Goal: Transaction & Acquisition: Register for event/course

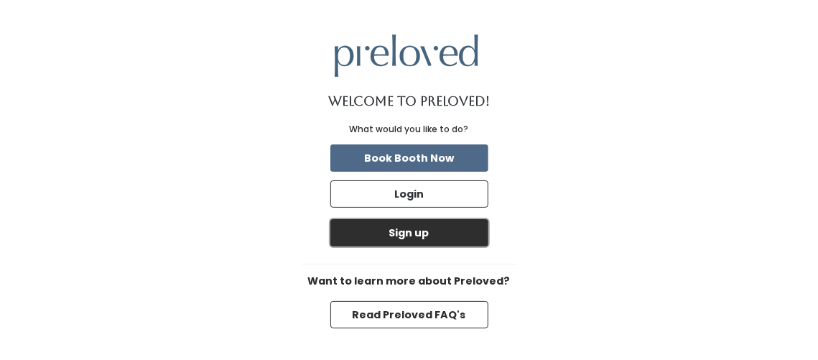
click at [406, 226] on button "Sign up" at bounding box center [409, 232] width 158 height 27
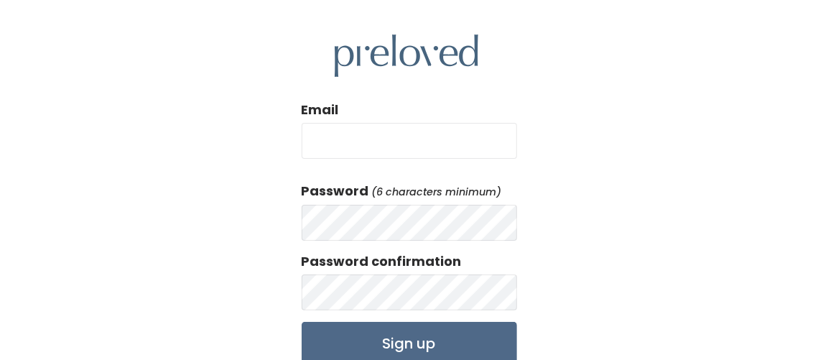
click at [372, 144] on input "Email" at bounding box center [408, 141] width 215 height 36
type input "julianne1960@gmail.com"
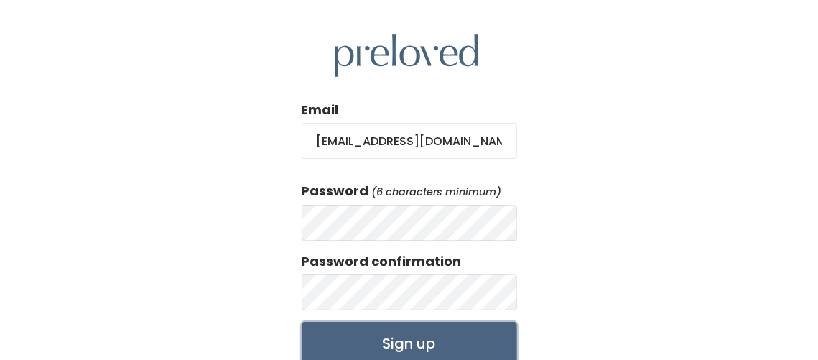
click at [395, 345] on input "Sign up" at bounding box center [408, 343] width 215 height 43
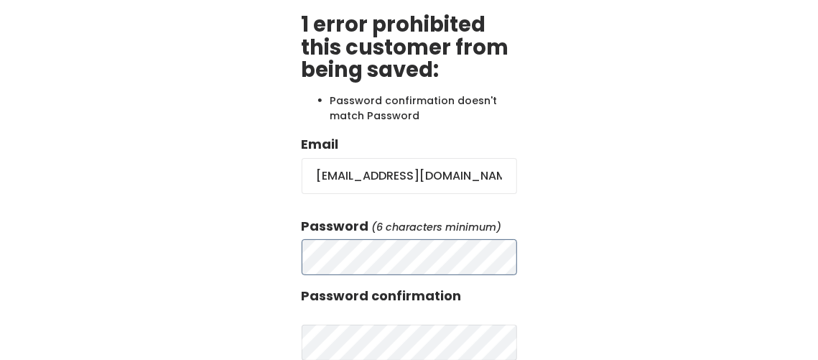
scroll to position [144, 0]
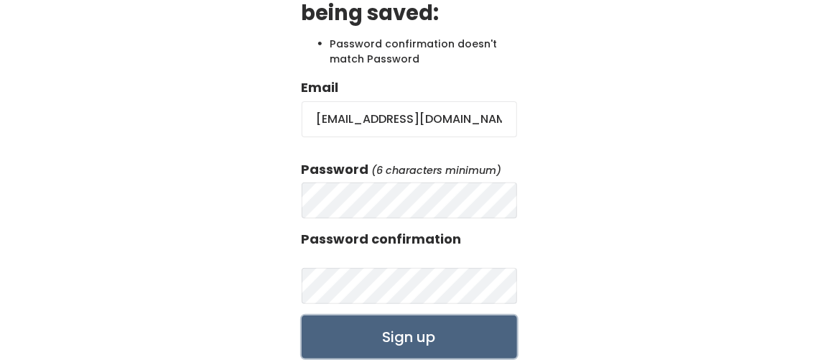
click at [413, 326] on input "Sign up" at bounding box center [408, 336] width 215 height 43
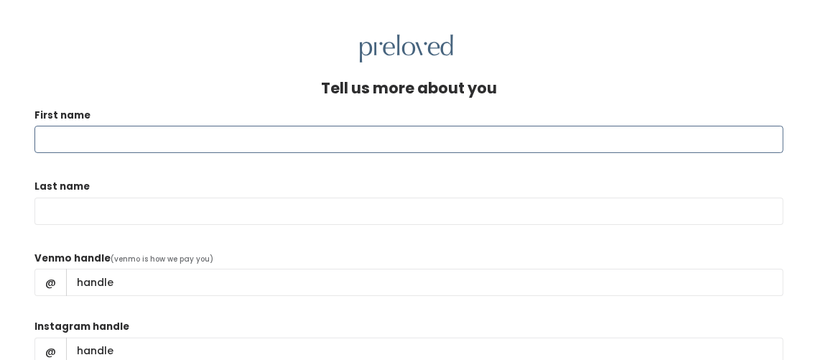
click at [202, 144] on input "First name" at bounding box center [408, 139] width 749 height 27
type input "Julianne"
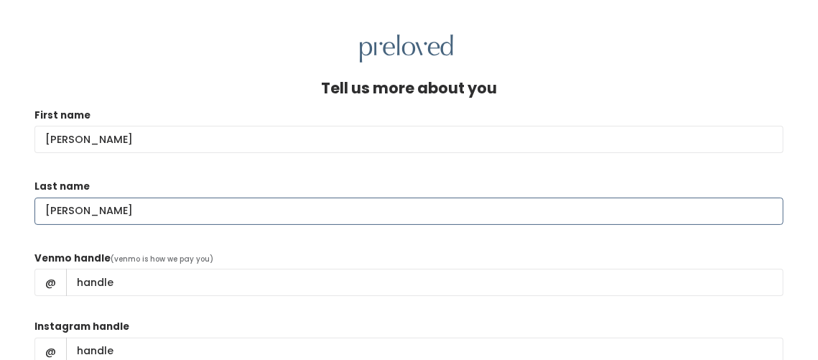
type input "Kuhlmann"
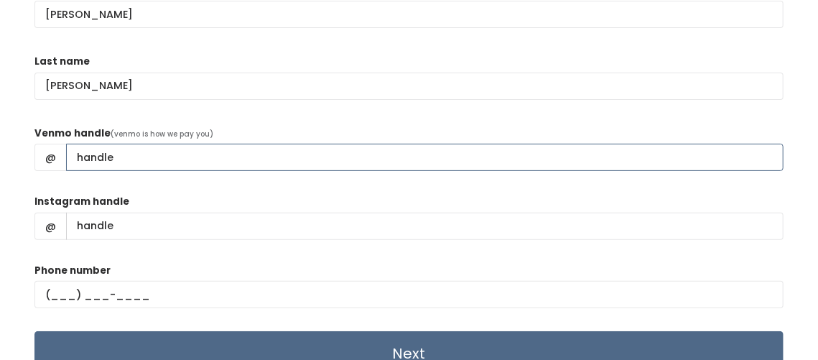
scroll to position [143, 0]
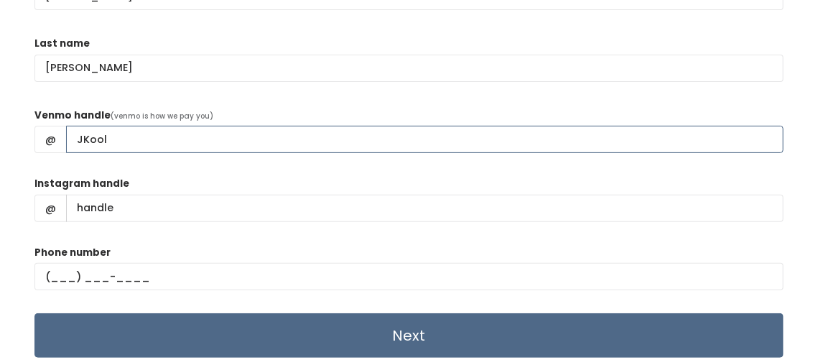
type input "JKool"
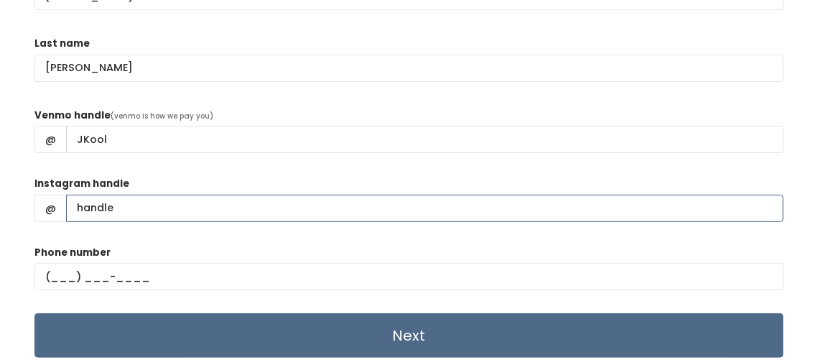
click at [75, 208] on input "Instagram handle" at bounding box center [424, 208] width 717 height 27
type input "juliannekuhlmann"
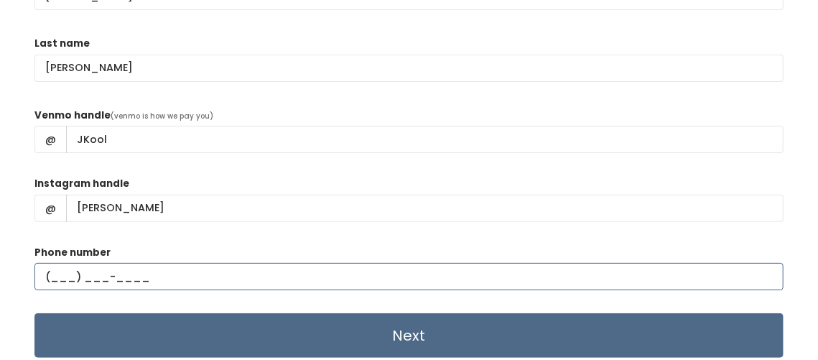
click at [58, 286] on input "text" at bounding box center [408, 276] width 749 height 27
click at [51, 280] on input "(438) 017-873_" at bounding box center [408, 276] width 749 height 27
drag, startPoint x: 50, startPoint y: 276, endPoint x: 71, endPoint y: 276, distance: 20.8
click at [71, 276] on input "(438) 017-873_" at bounding box center [408, 276] width 749 height 27
drag, startPoint x: 64, startPoint y: 280, endPoint x: 52, endPoint y: 280, distance: 11.5
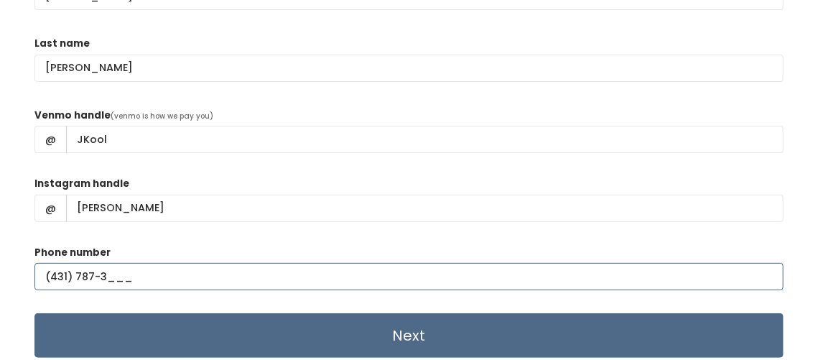
click at [52, 280] on input "(431) 787-3___" at bounding box center [408, 276] width 749 height 27
type input "(787) 3__-____"
drag, startPoint x: 111, startPoint y: 274, endPoint x: 29, endPoint y: 271, distance: 81.2
click at [29, 271] on div "Tell us more about you First name Julianne Last name Kuhlmann Venmo handle (ven…" at bounding box center [409, 139] width 818 height 439
click at [55, 281] on input "text" at bounding box center [408, 276] width 749 height 27
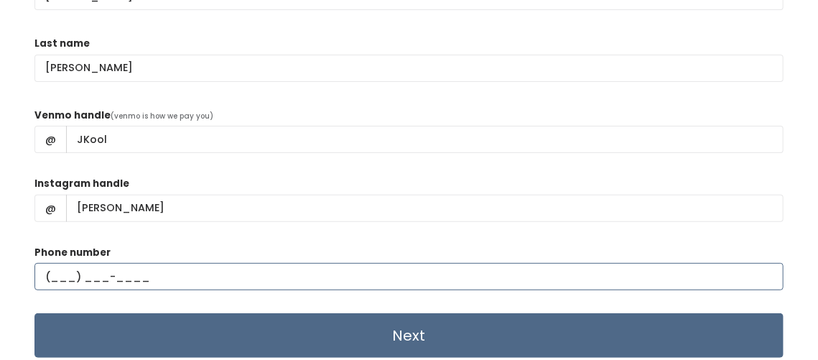
click at [55, 278] on input "text" at bounding box center [408, 276] width 749 height 27
click at [56, 279] on input "(___) ___-____" at bounding box center [408, 276] width 749 height 27
type input "(438) 017-873_"
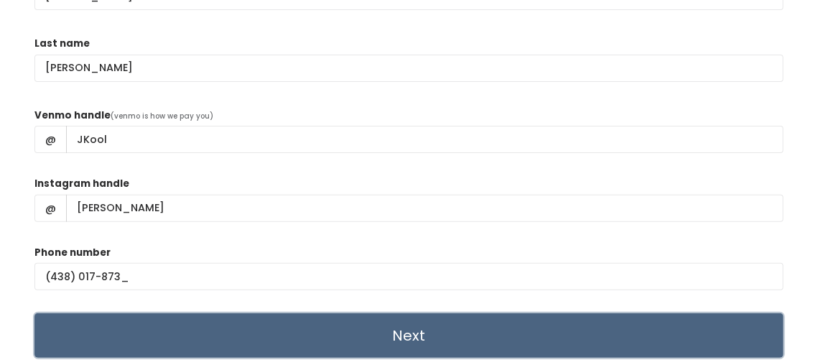
click at [412, 332] on input "Next" at bounding box center [408, 335] width 749 height 44
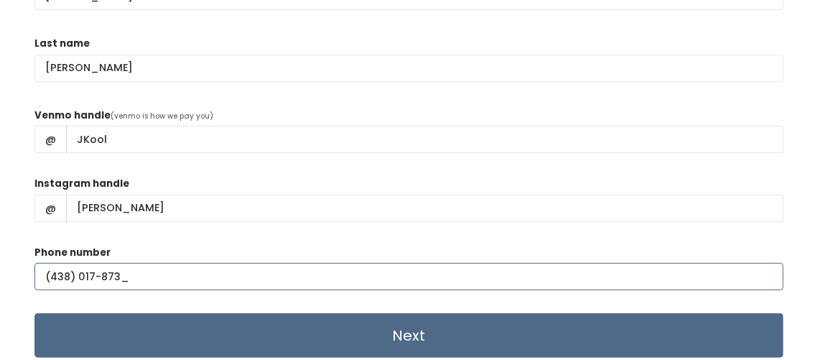
drag, startPoint x: 142, startPoint y: 287, endPoint x: 0, endPoint y: 280, distance: 142.3
click at [0, 280] on div "Tell us more about you First name Julianne Last name Kuhlmann Venmo handle (ven…" at bounding box center [409, 139] width 818 height 439
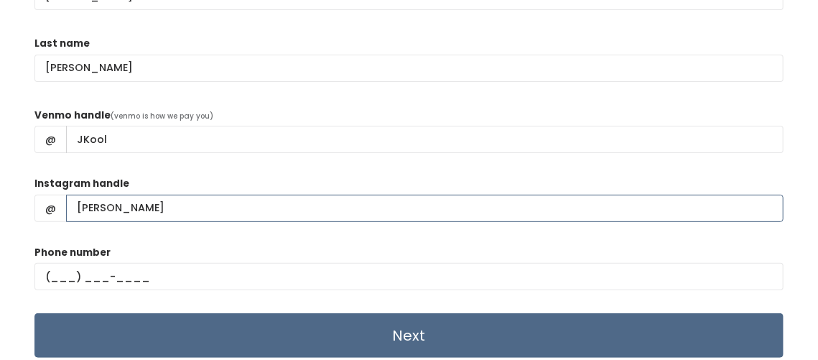
drag, startPoint x: 204, startPoint y: 209, endPoint x: 32, endPoint y: 205, distance: 171.6
click at [33, 207] on div "Tell us more about you First name Julianne Last name Kuhlmann Venmo handle (ven…" at bounding box center [409, 139] width 818 height 439
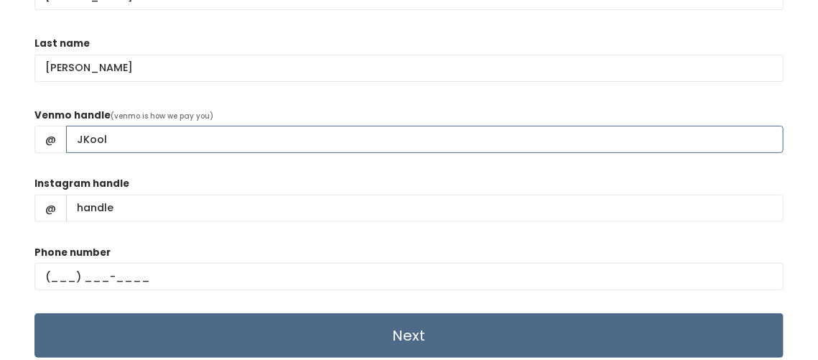
drag, startPoint x: 136, startPoint y: 141, endPoint x: 22, endPoint y: 133, distance: 113.6
click at [22, 133] on div "Tell us more about you First name Julianne Last name Kuhlmann Venmo handle (ven…" at bounding box center [409, 139] width 818 height 439
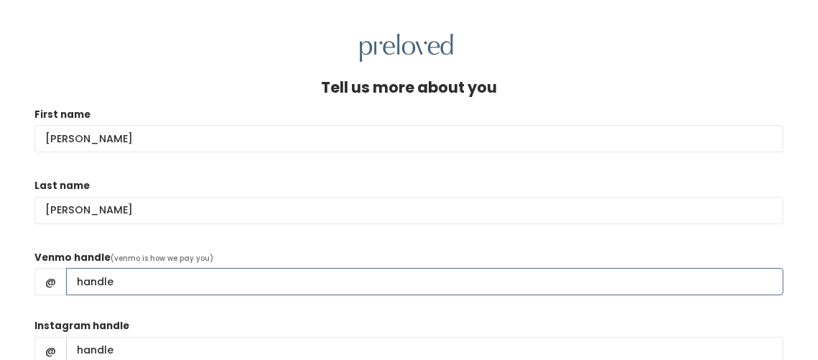
scroll to position [0, 0]
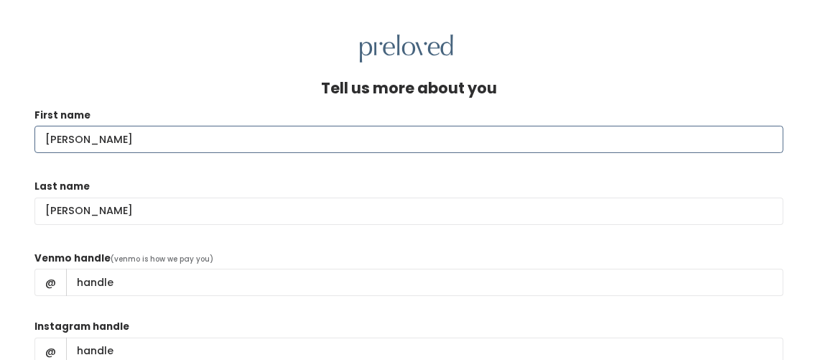
drag, startPoint x: 126, startPoint y: 135, endPoint x: 21, endPoint y: 133, distance: 104.8
click at [21, 133] on div "Tell us more about you First name Julianne Last name Kuhlmann Venmo handle (ven…" at bounding box center [409, 281] width 818 height 439
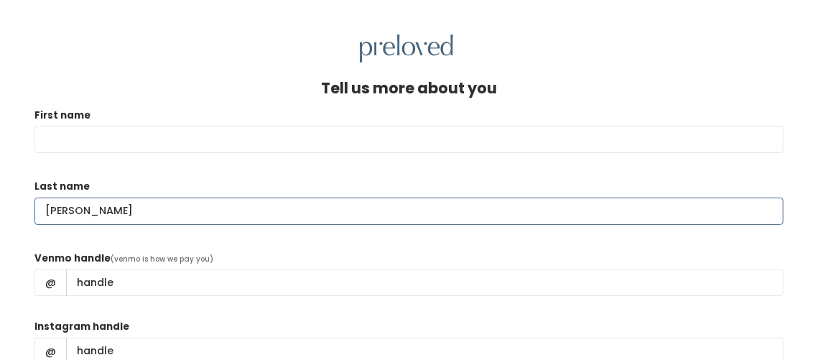
drag, startPoint x: 121, startPoint y: 207, endPoint x: 7, endPoint y: 203, distance: 113.5
click at [7, 203] on div "Tell us more about you First name Last name Kuhlmann Venmo handle (venmo is how…" at bounding box center [409, 281] width 818 height 439
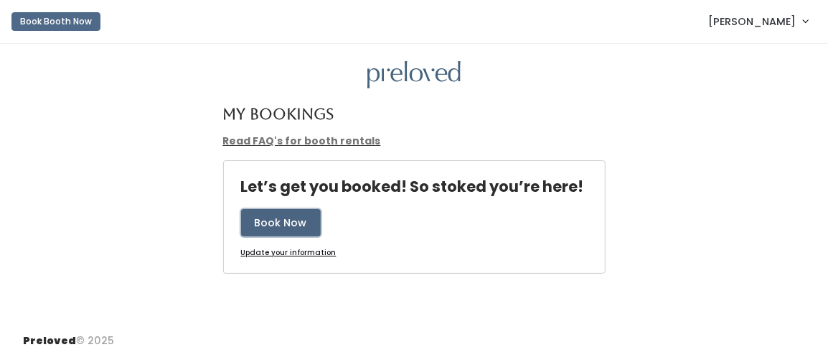
click at [296, 221] on button "Book Now" at bounding box center [281, 222] width 80 height 27
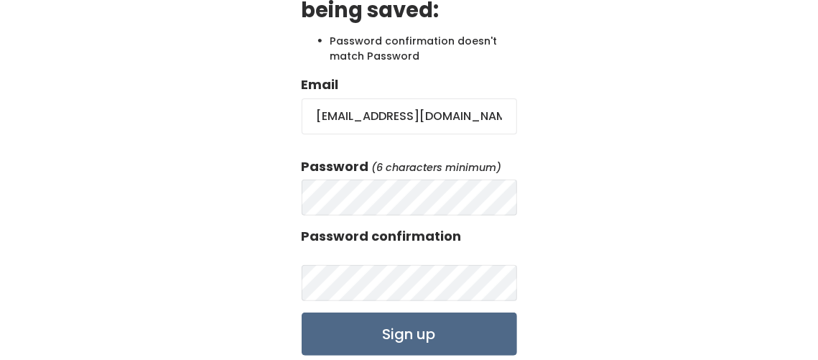
drag, startPoint x: 479, startPoint y: 115, endPoint x: 243, endPoint y: 108, distance: 236.2
click at [243, 108] on div "1 error prohibited this customer from being saved: Password confirmation doesn'…" at bounding box center [409, 167] width 818 height 627
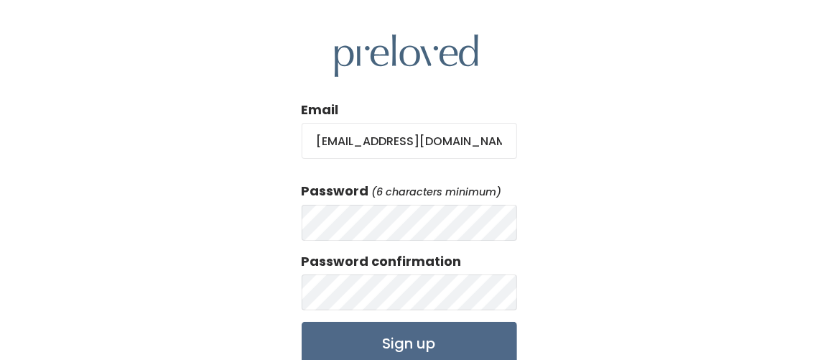
drag, startPoint x: 479, startPoint y: 134, endPoint x: 168, endPoint y: 95, distance: 313.3
click at [232, 121] on div "Email [EMAIL_ADDRESS][DOMAIN_NAME] Password (6 characters minimum) Password con…" at bounding box center [409, 245] width 818 height 490
